Goal: Transaction & Acquisition: Register for event/course

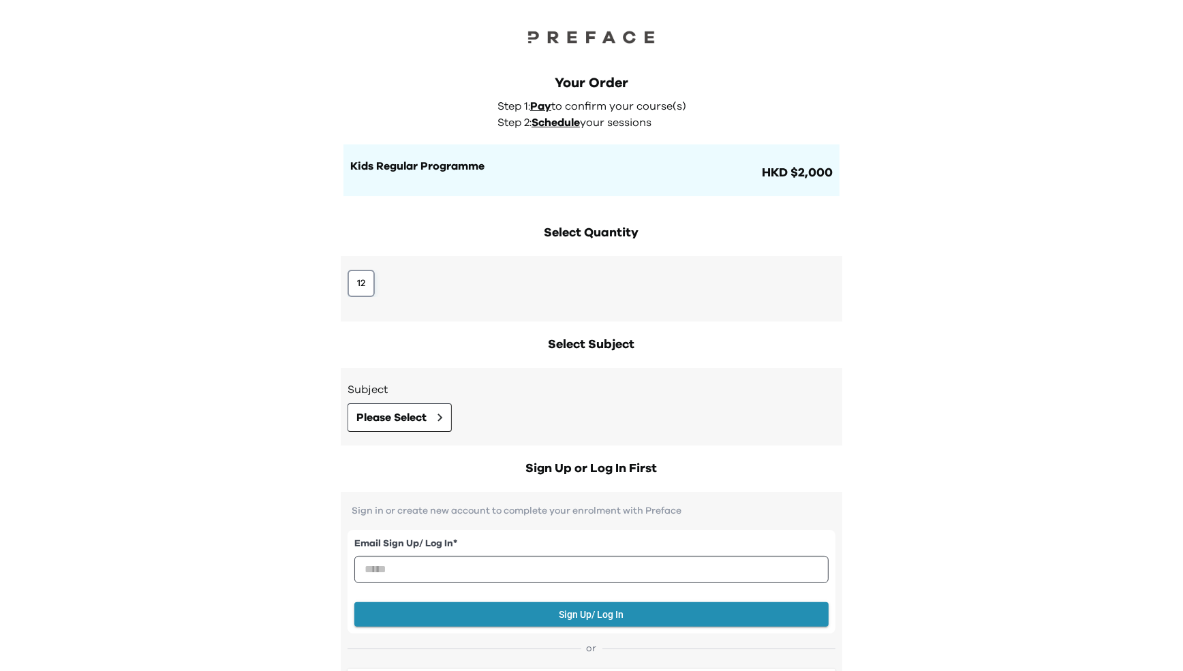
click at [366, 294] on button "12" at bounding box center [360, 283] width 27 height 27
click at [398, 435] on div "Subject Please Select" at bounding box center [591, 407] width 501 height 78
click at [398, 421] on span "Please Select" at bounding box center [391, 417] width 70 height 16
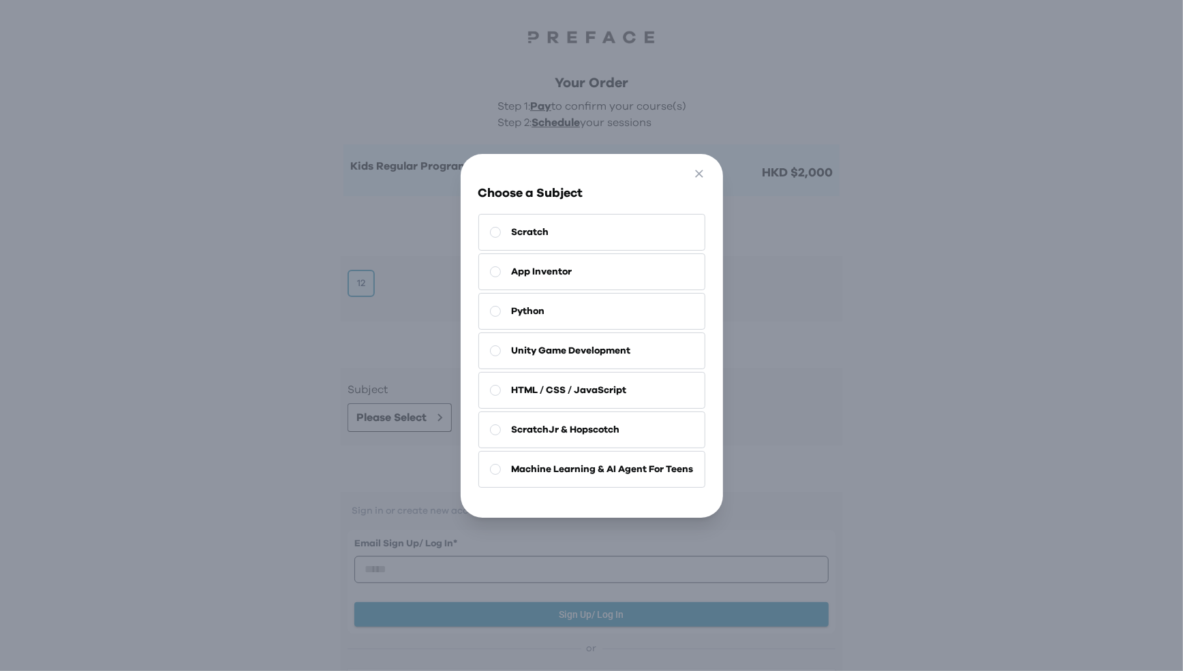
click at [283, 407] on div "Go Back Close Choose a Subject Scratch App Inventor Python Unity Game Developme…" at bounding box center [591, 335] width 1183 height 671
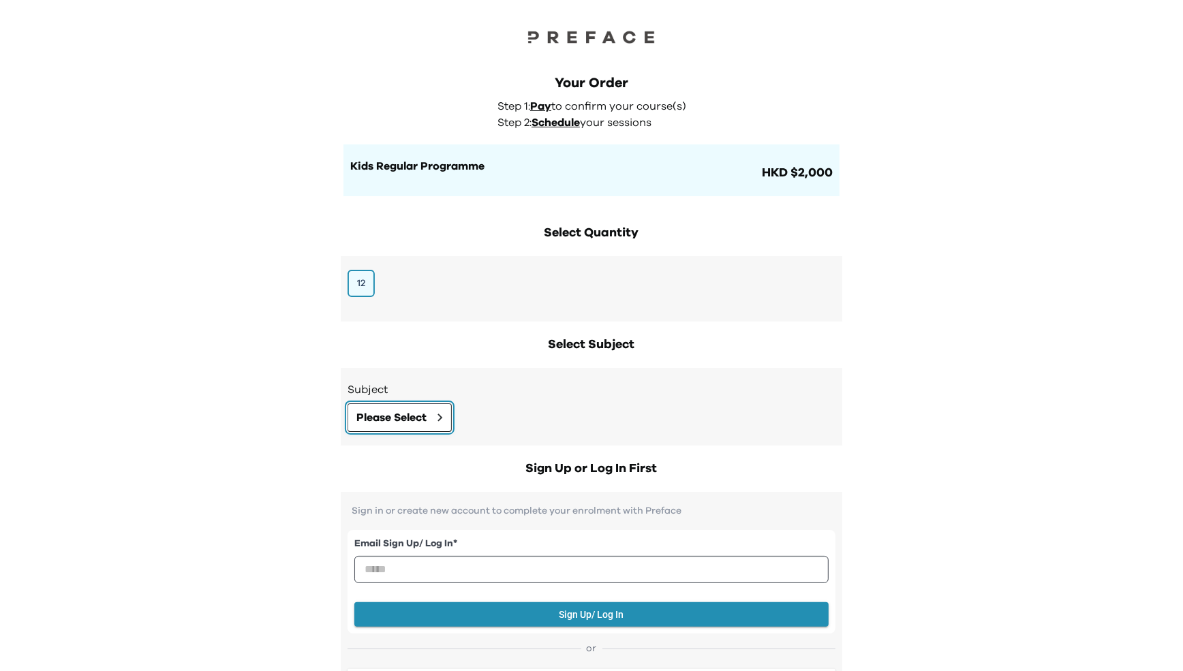
click at [384, 416] on span "Please Select" at bounding box center [391, 417] width 70 height 16
click at [360, 280] on button "12" at bounding box center [360, 283] width 27 height 27
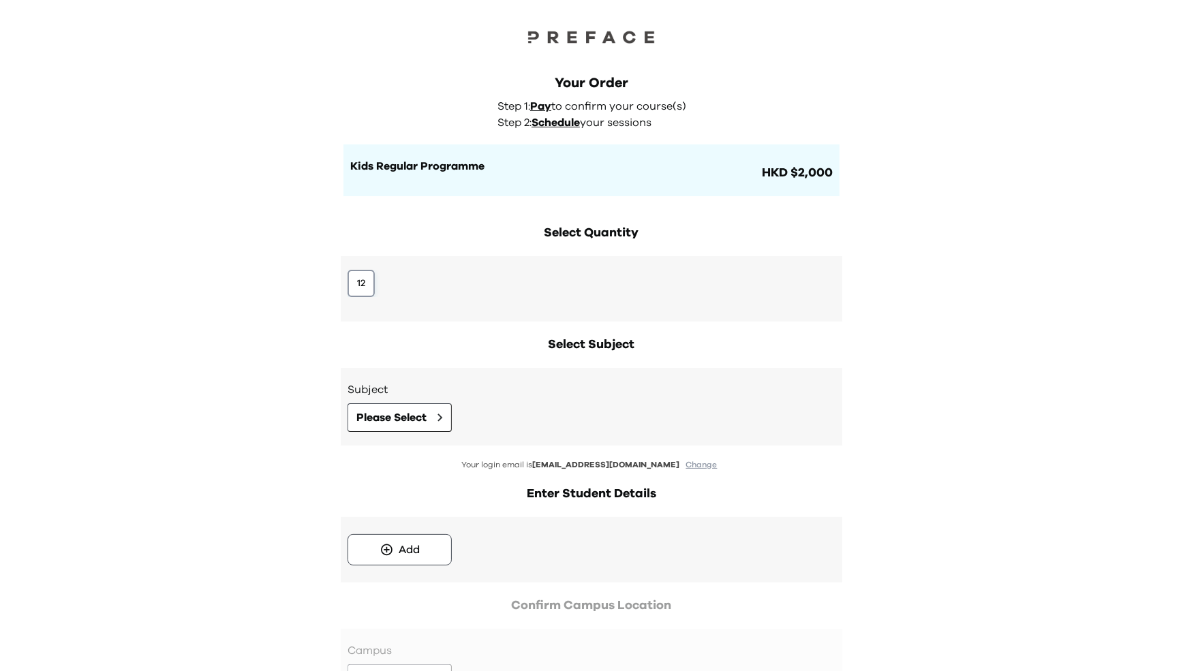
click at [358, 286] on button "12" at bounding box center [360, 283] width 27 height 27
click at [383, 428] on button "Please Select" at bounding box center [399, 417] width 104 height 29
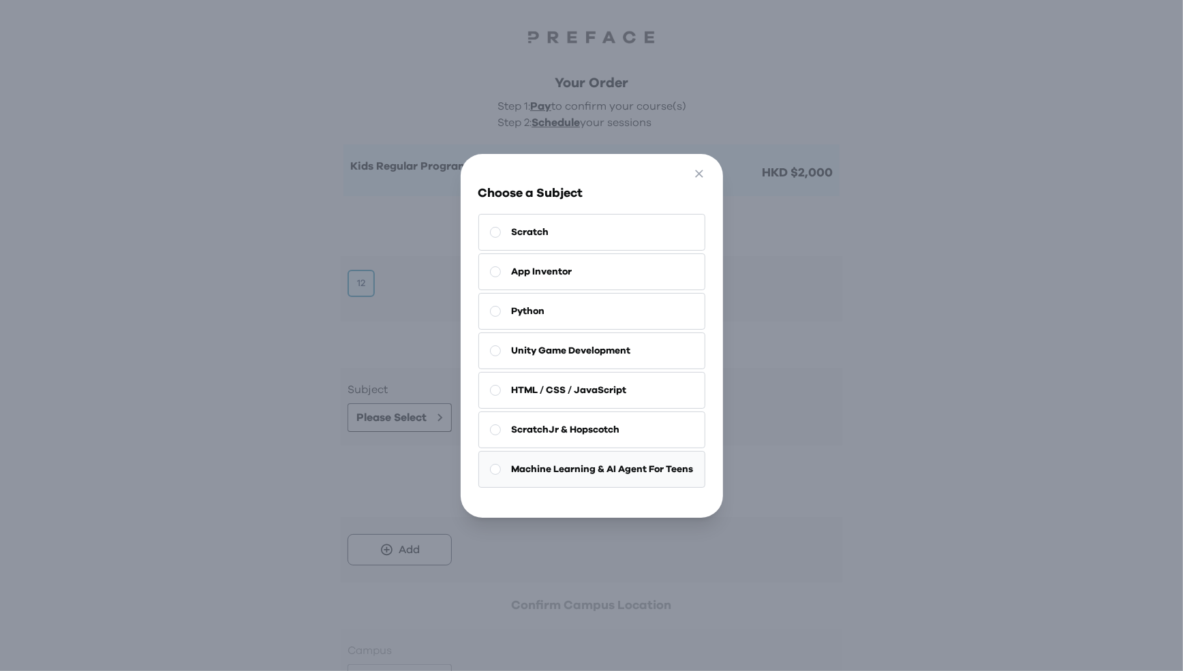
click at [600, 469] on span "Machine Learning & AI Agent For Teens" at bounding box center [603, 470] width 182 height 14
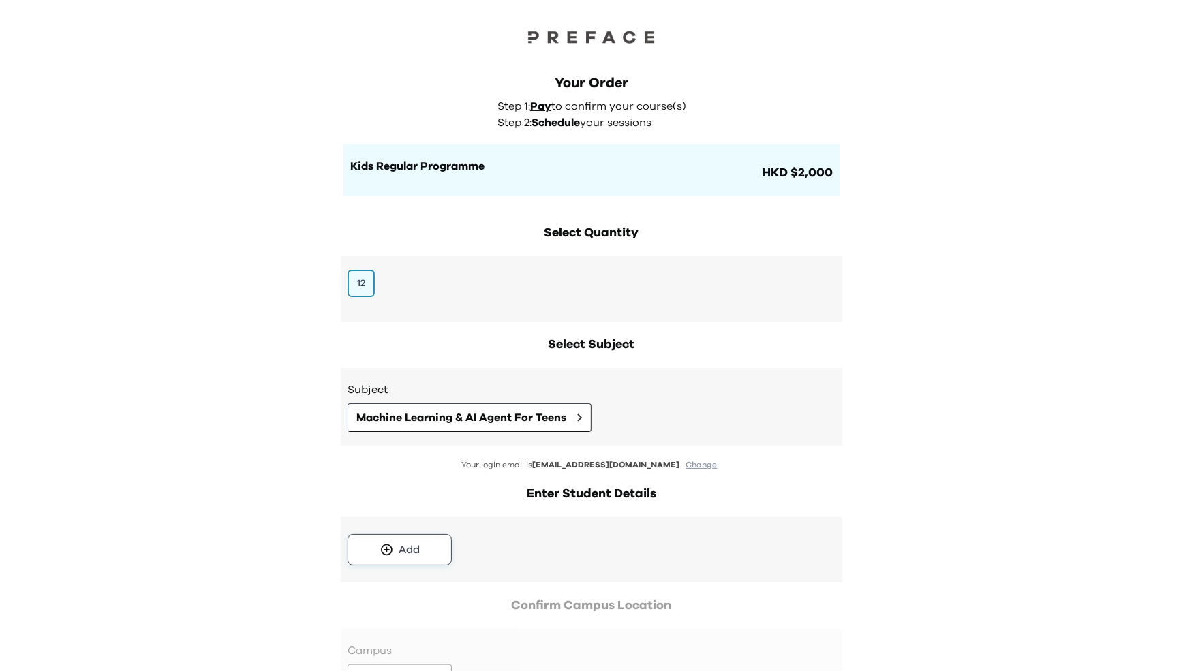
click at [429, 543] on button "Add" at bounding box center [399, 549] width 104 height 31
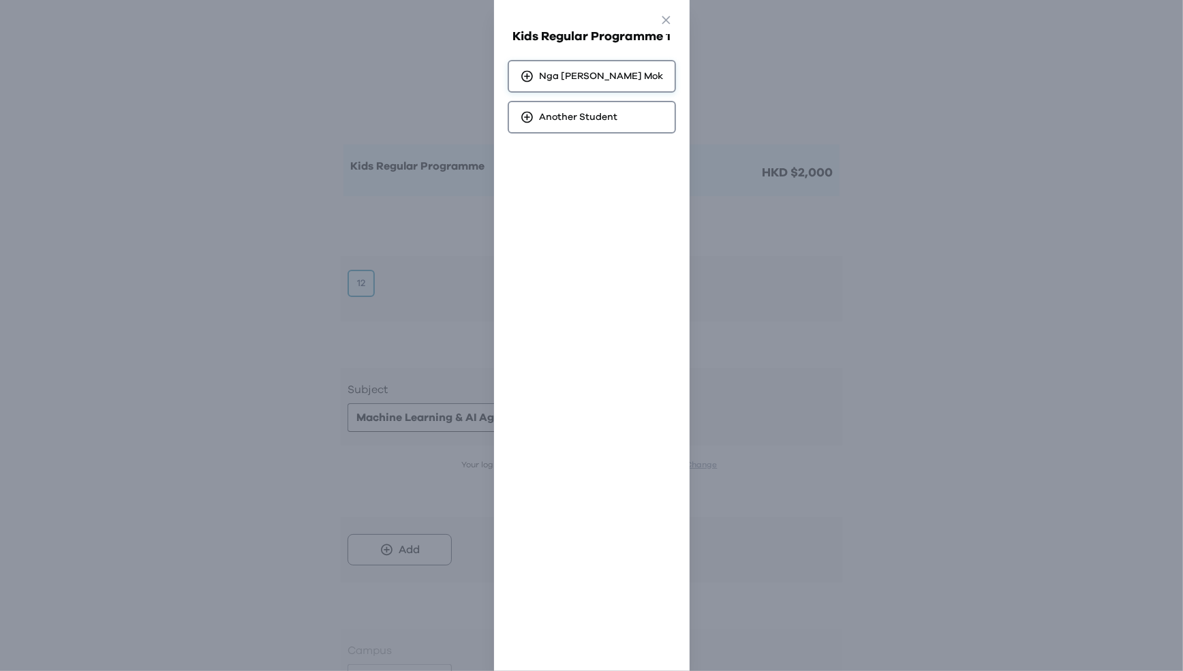
click at [604, 87] on div "Nga Wun Karina Mok" at bounding box center [592, 76] width 168 height 33
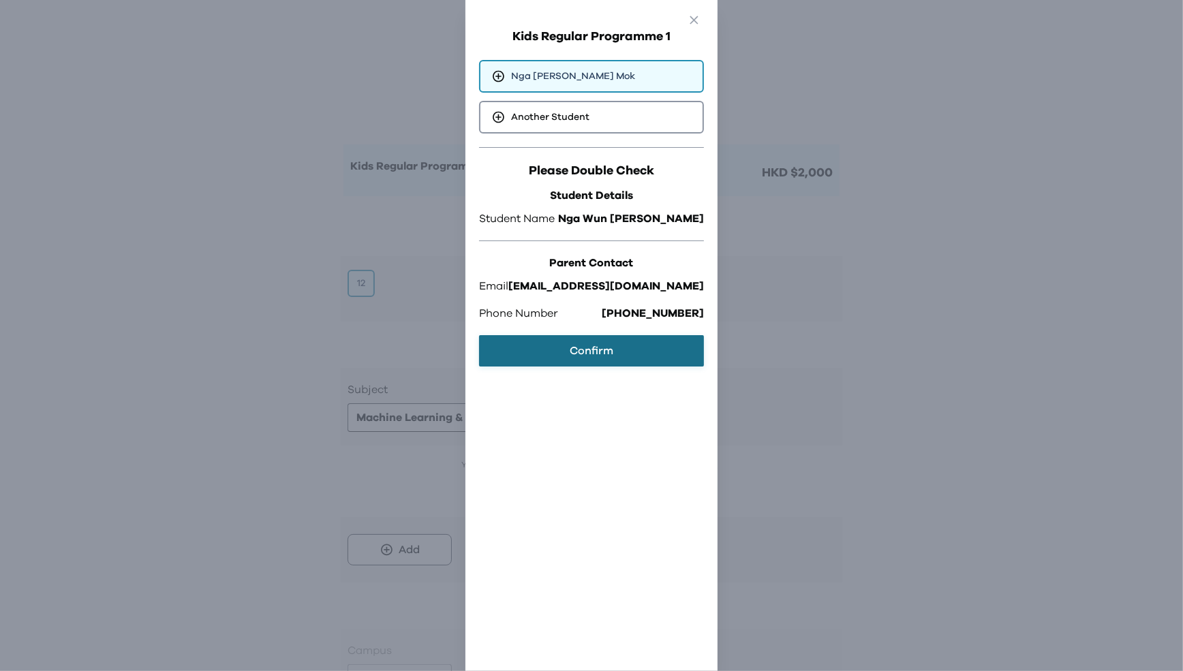
click at [619, 356] on button "Confirm" at bounding box center [591, 350] width 225 height 31
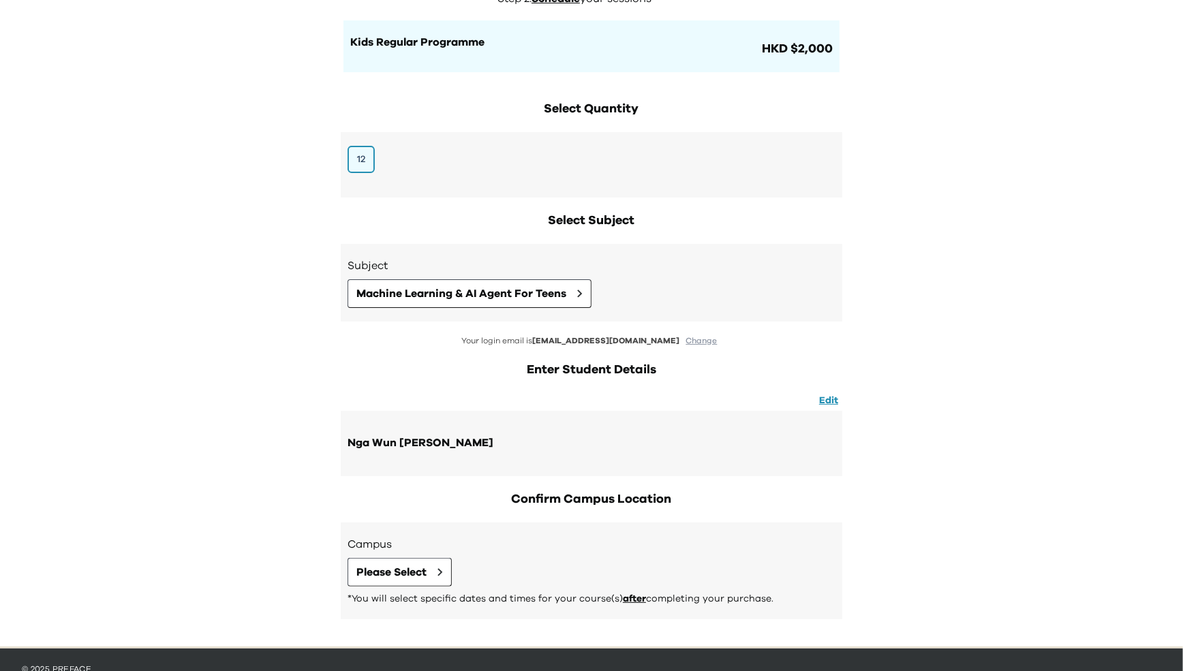
scroll to position [157, 0]
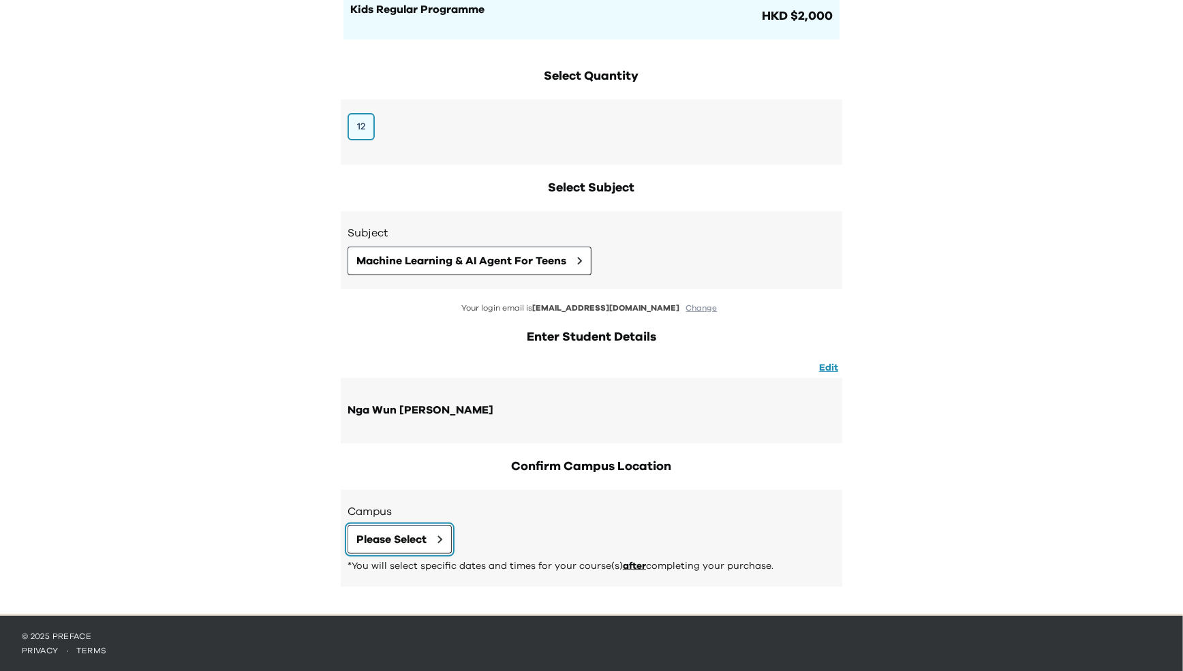
click at [414, 525] on button "Please Select" at bounding box center [399, 539] width 104 height 29
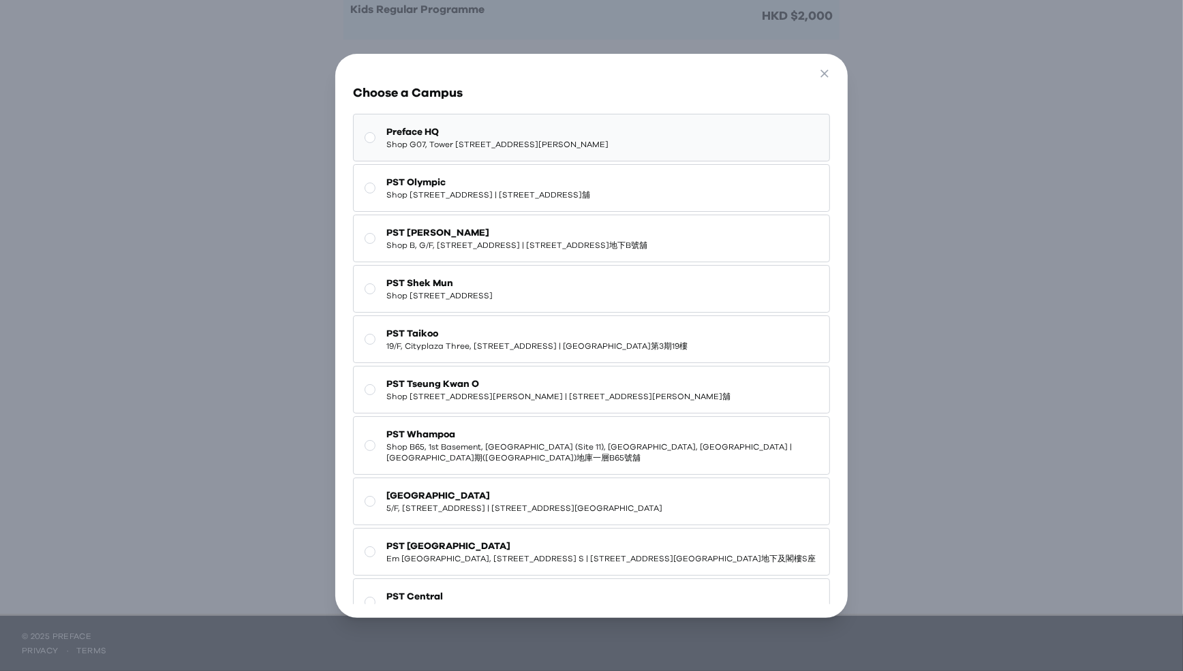
click at [463, 127] on span "Preface HQ" at bounding box center [497, 132] width 222 height 14
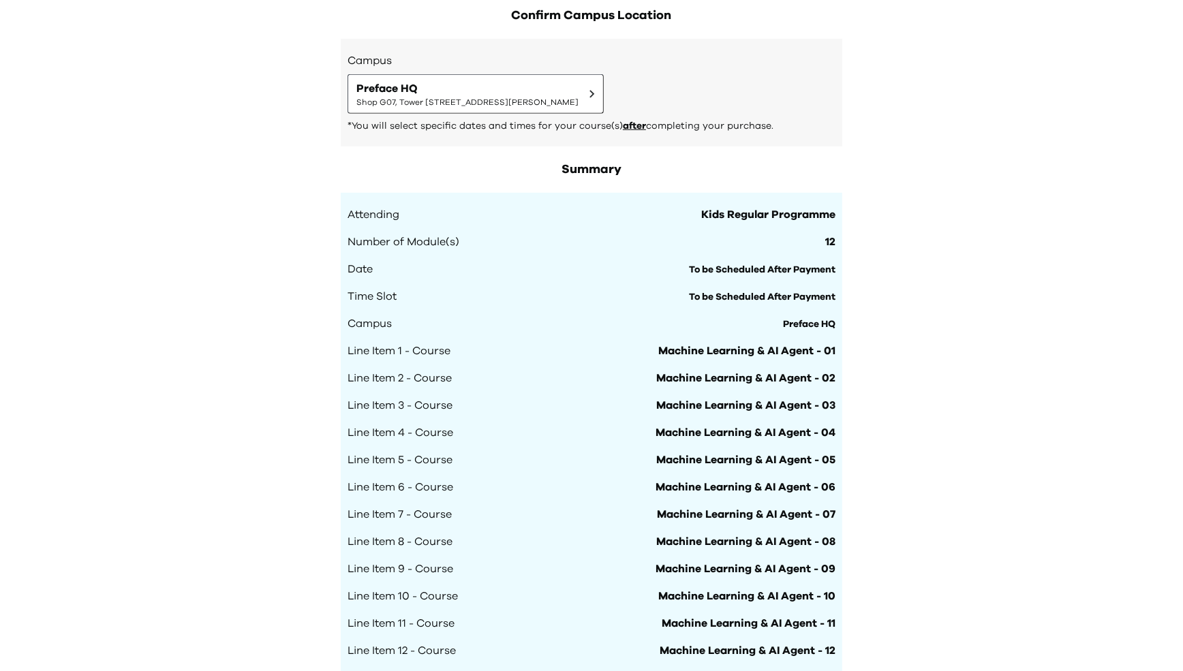
scroll to position [893, 0]
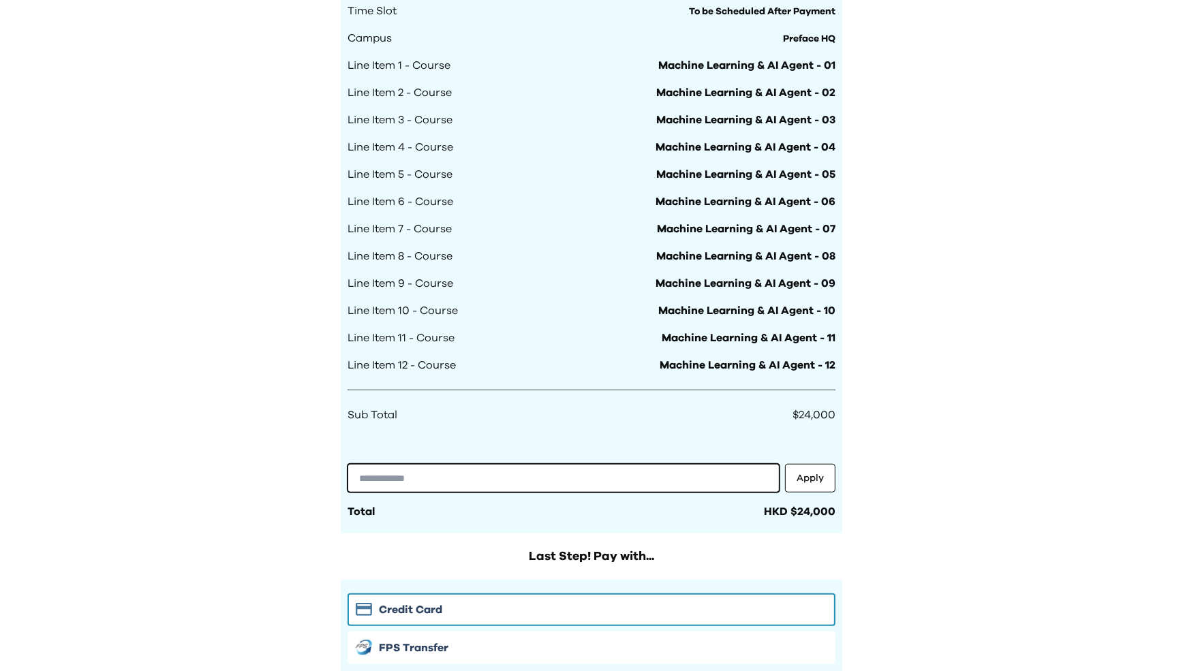
click at [482, 480] on input "text" at bounding box center [563, 478] width 432 height 29
paste input "**********"
click at [378, 474] on input "**********" at bounding box center [563, 478] width 432 height 29
type input "**********"
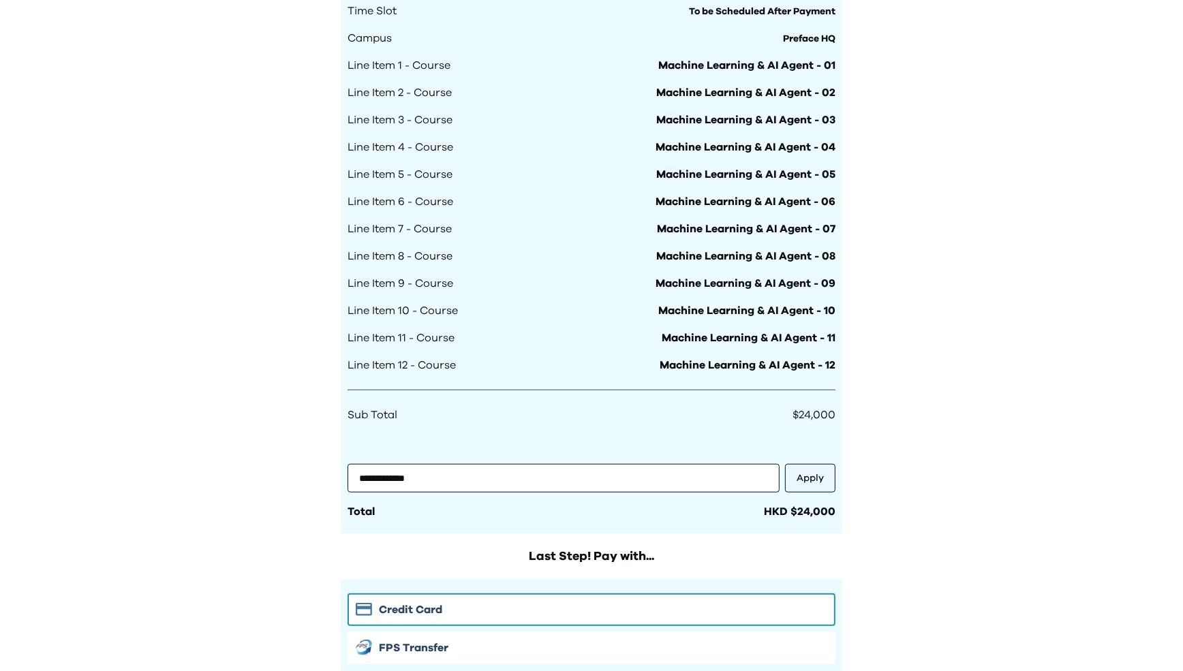
click at [819, 480] on button "Apply" at bounding box center [810, 478] width 50 height 29
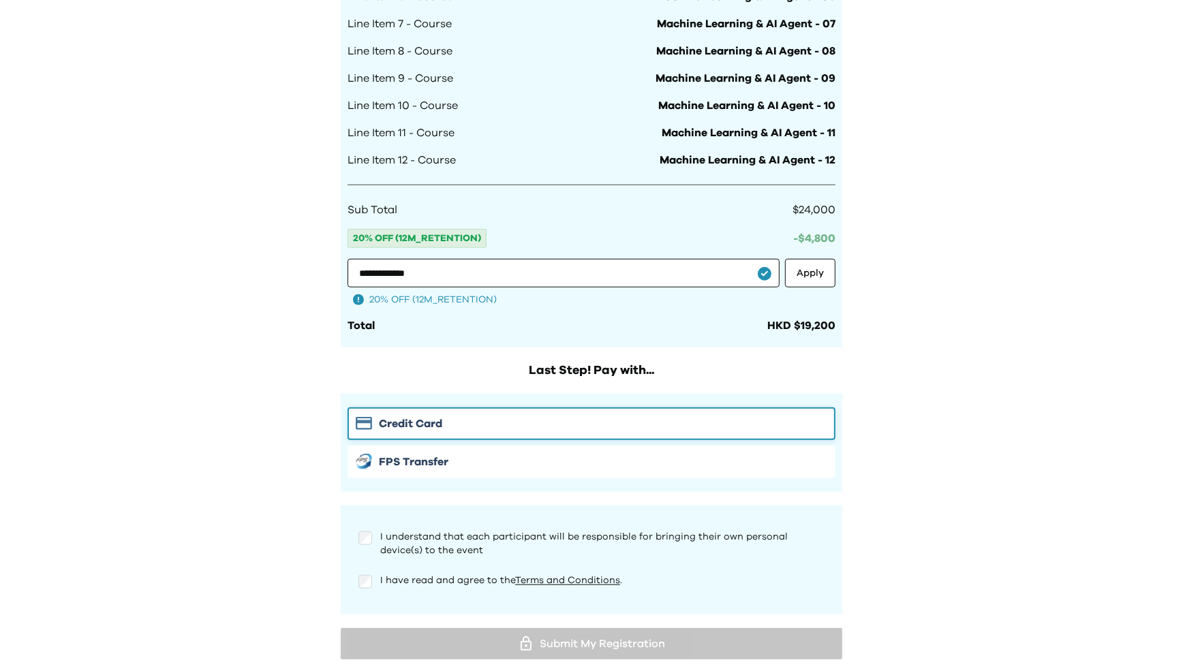
scroll to position [1162, 0]
